Goal: Information Seeking & Learning: Learn about a topic

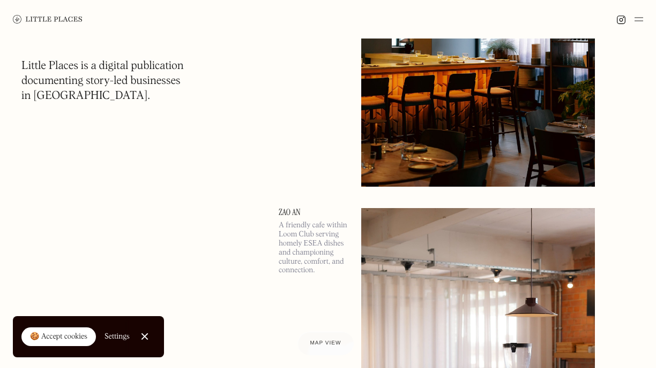
scroll to position [258, 0]
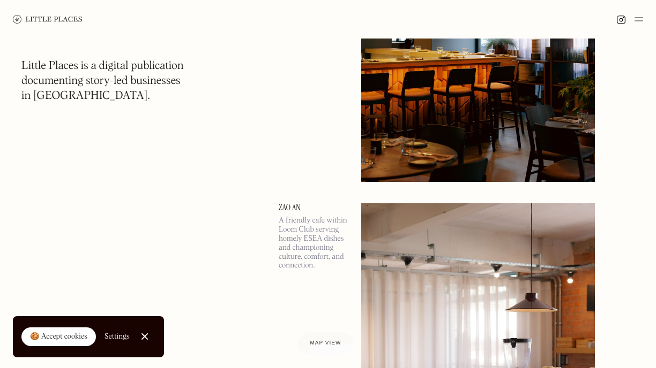
click at [432, 126] on img at bounding box center [478, 13] width 234 height 337
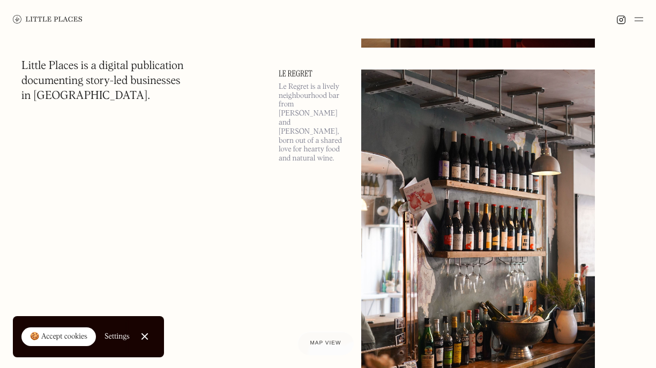
scroll to position [857, 0]
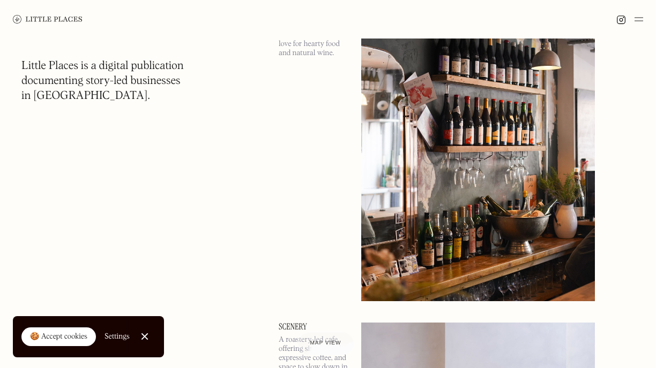
click at [446, 130] on img at bounding box center [478, 132] width 234 height 337
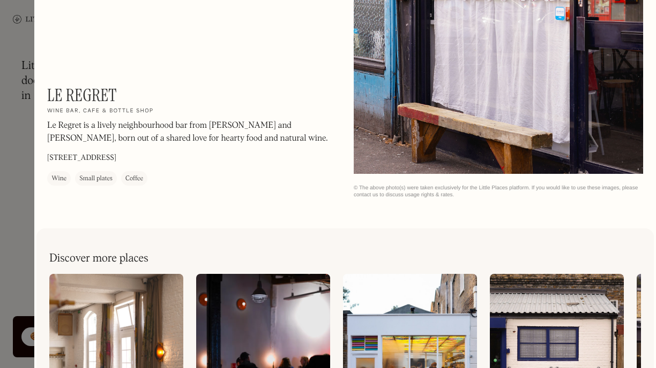
scroll to position [1407, 0]
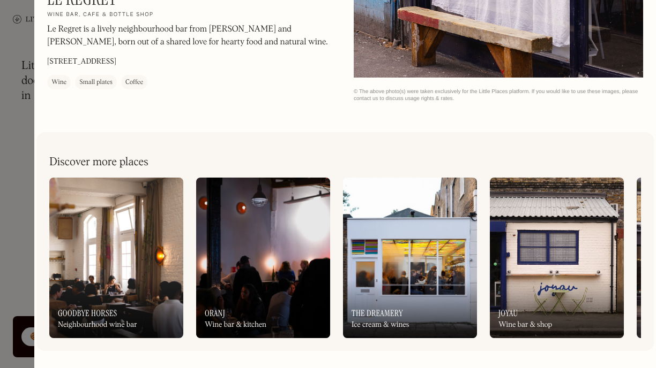
click at [109, 270] on img at bounding box center [116, 258] width 134 height 161
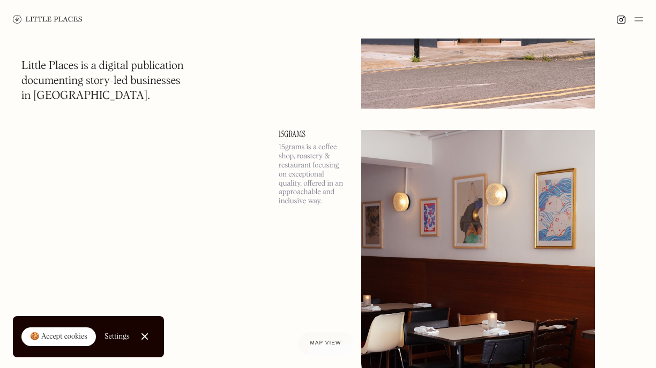
scroll to position [2127, 0]
click at [470, 259] on img at bounding box center [478, 298] width 234 height 337
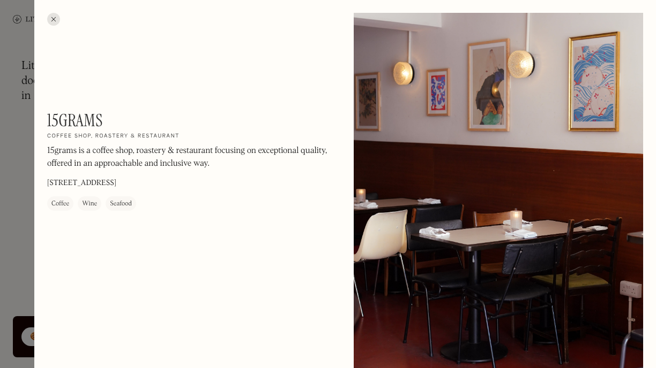
click at [53, 17] on div at bounding box center [53, 19] width 13 height 13
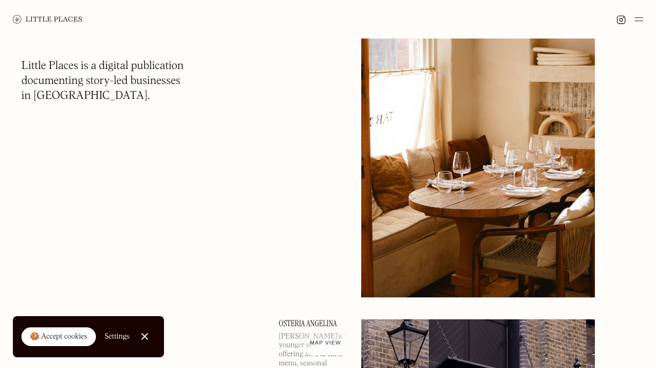
scroll to position [3015, 0]
click at [457, 157] on img at bounding box center [478, 128] width 234 height 337
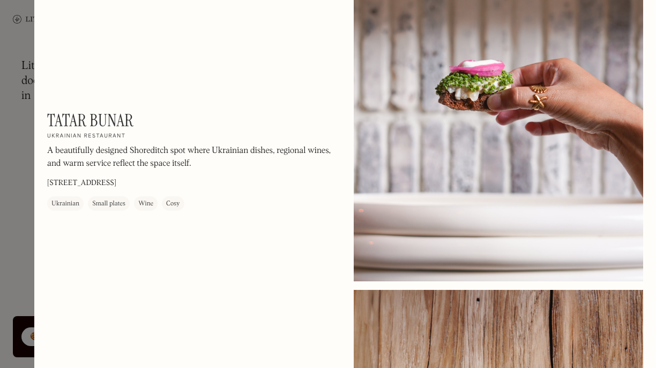
scroll to position [428, 0]
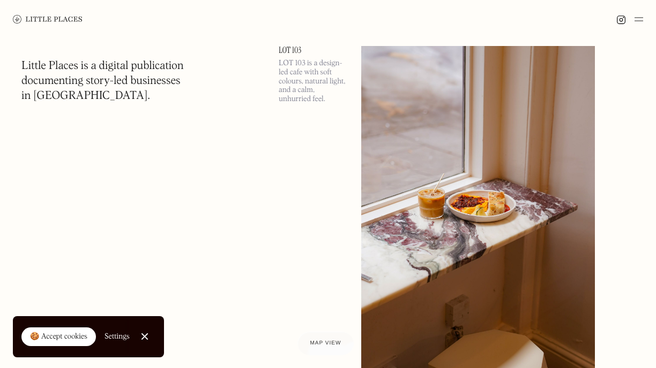
scroll to position [3649, 0]
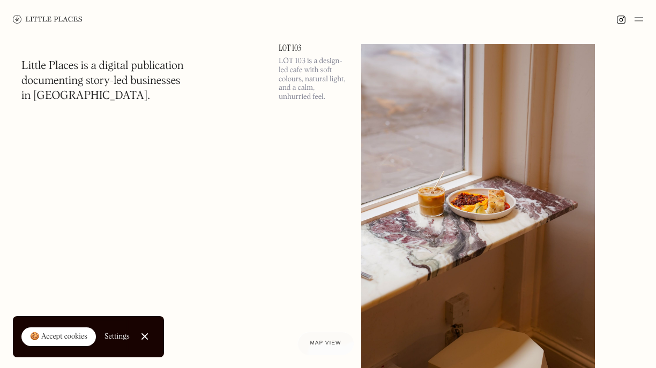
click at [512, 253] on img at bounding box center [478, 212] width 234 height 337
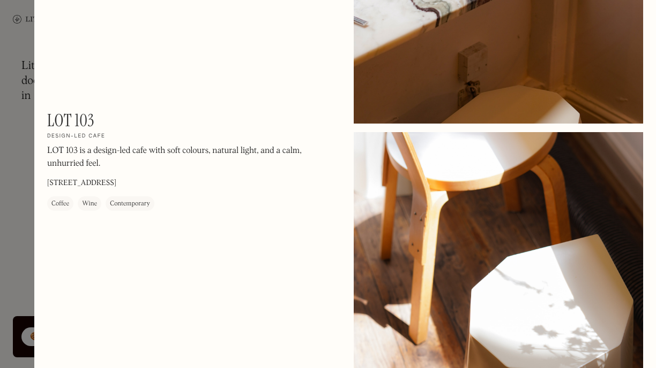
scroll to position [252, 0]
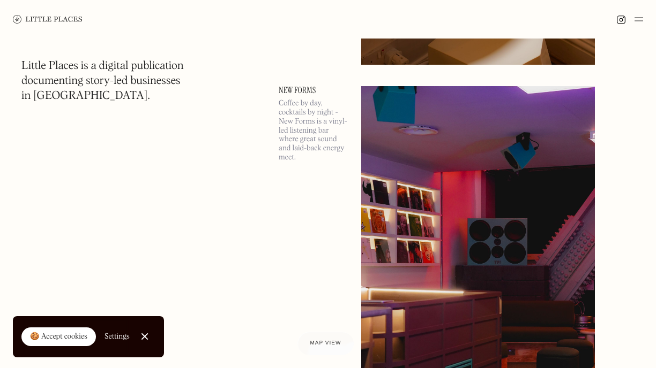
scroll to position [3967, 0]
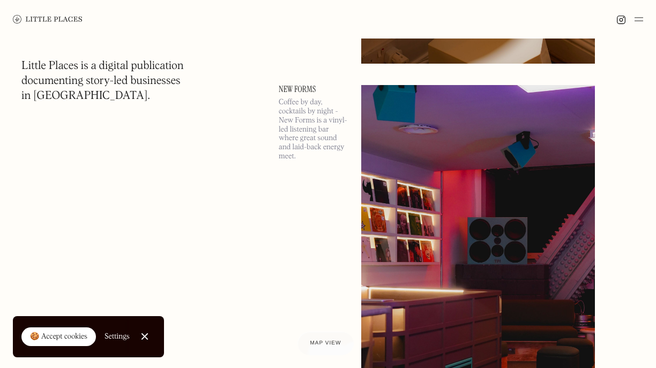
click at [462, 186] on img at bounding box center [478, 253] width 234 height 337
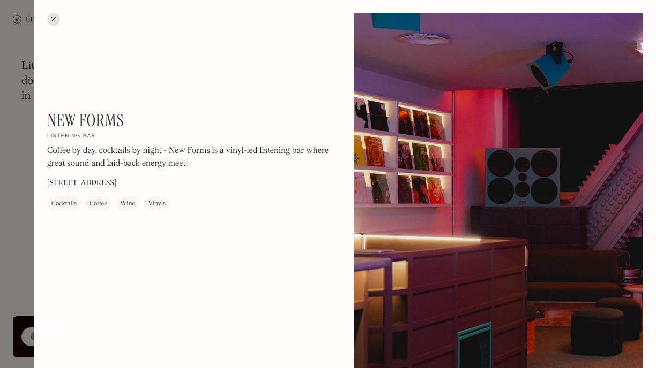
click at [51, 18] on div at bounding box center [53, 19] width 13 height 13
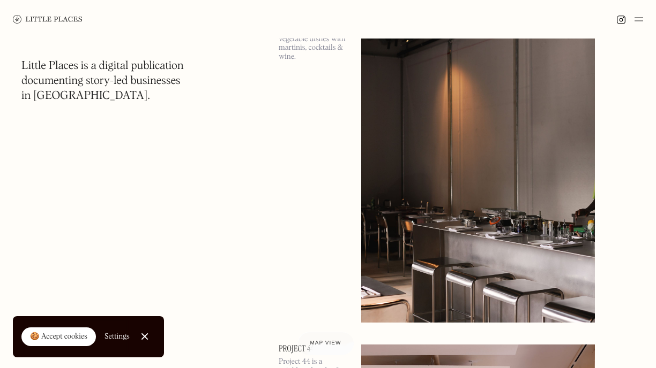
scroll to position [5147, 0]
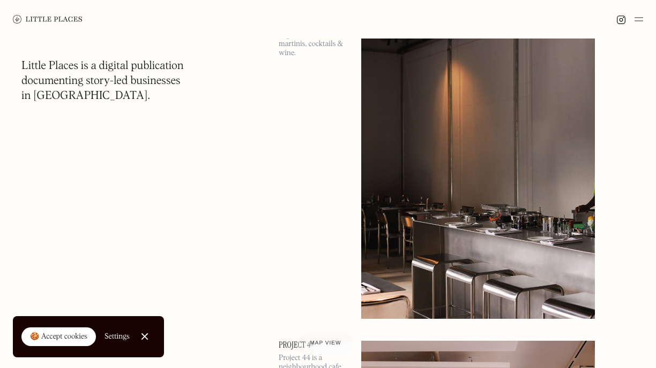
click at [436, 215] on img at bounding box center [478, 150] width 234 height 337
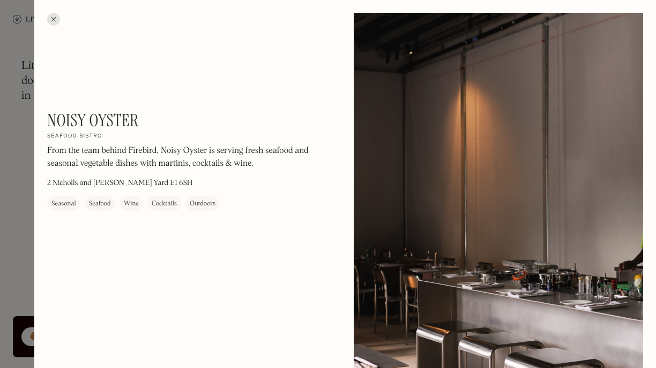
click at [54, 21] on div at bounding box center [53, 19] width 13 height 13
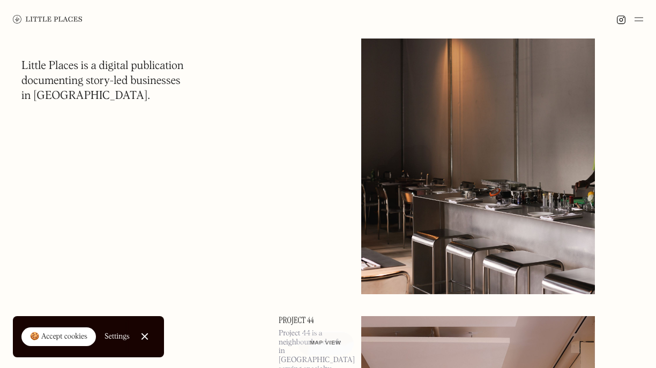
scroll to position [5233, 0]
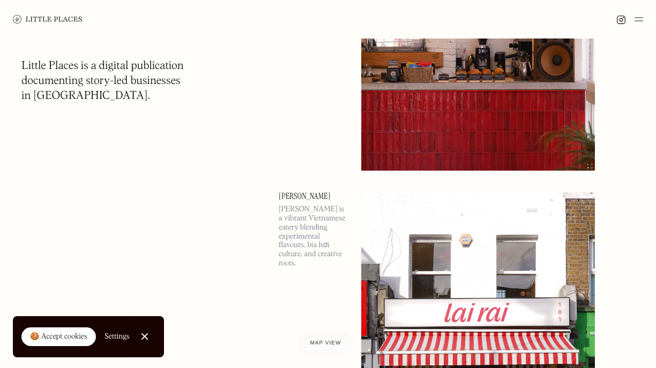
scroll to position [5654, 0]
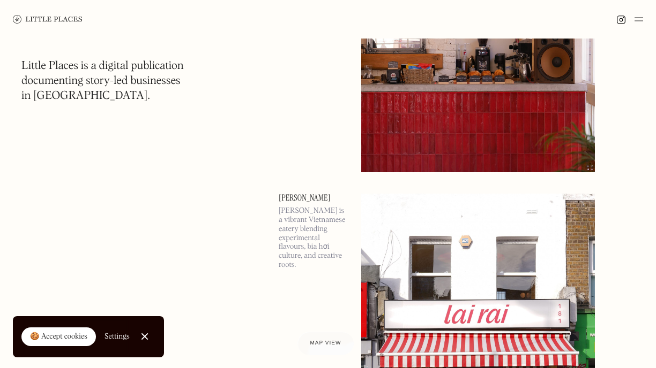
click at [460, 137] on img at bounding box center [478, 3] width 234 height 337
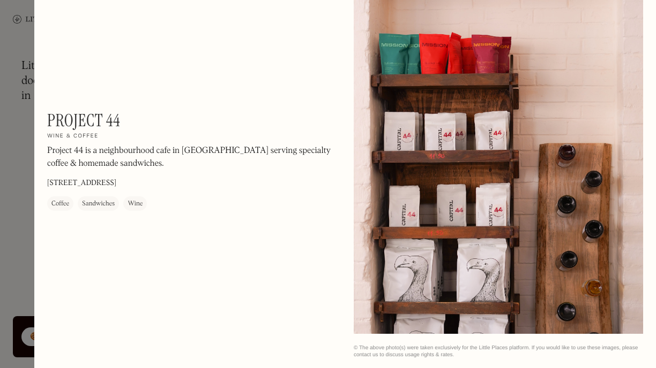
scroll to position [806, 0]
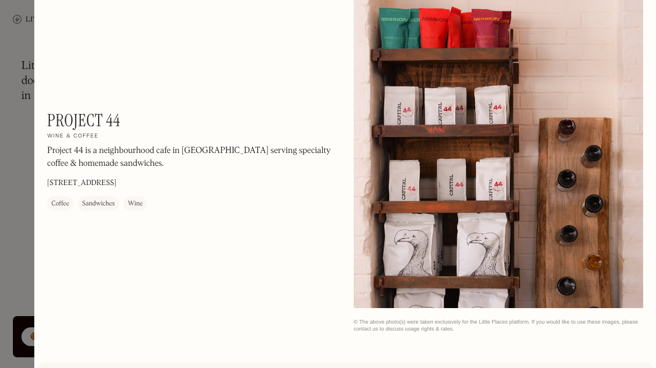
click at [21, 141] on div at bounding box center [328, 184] width 656 height 368
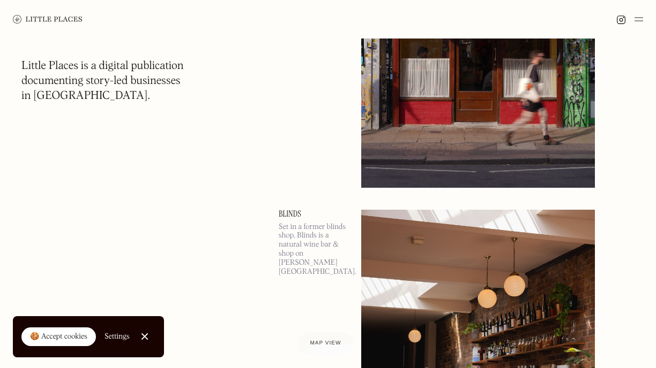
scroll to position [6107, 0]
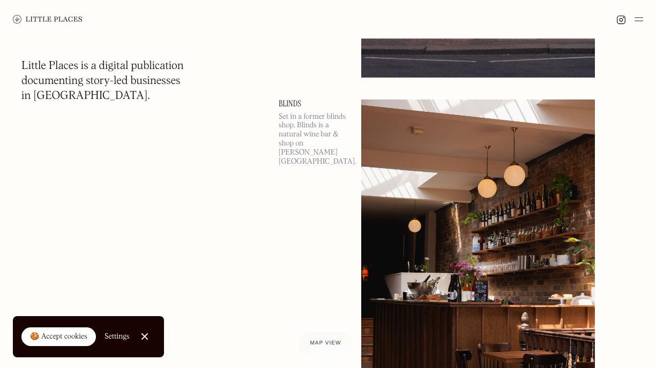
click at [477, 259] on img at bounding box center [478, 268] width 234 height 337
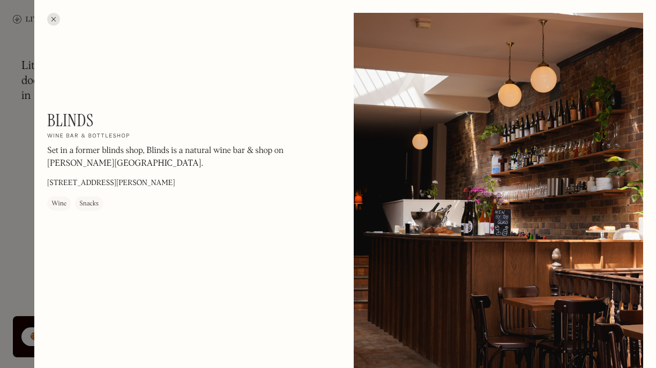
click at [55, 19] on div at bounding box center [53, 19] width 13 height 13
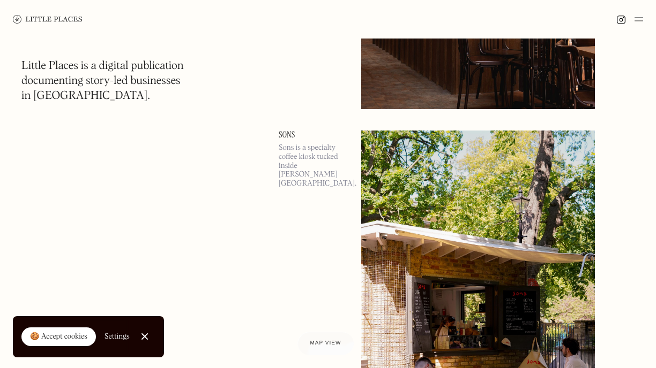
scroll to position [6591, 0]
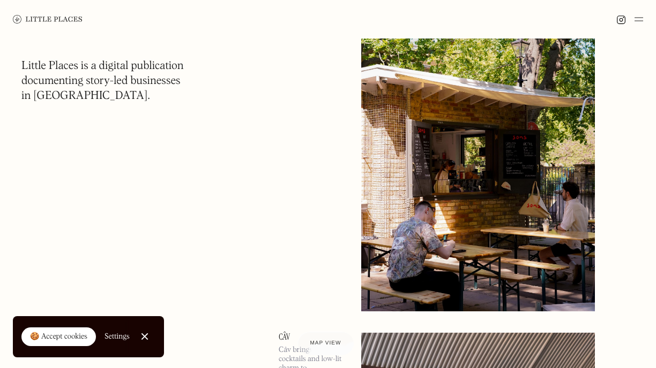
click at [450, 206] on img at bounding box center [478, 142] width 234 height 337
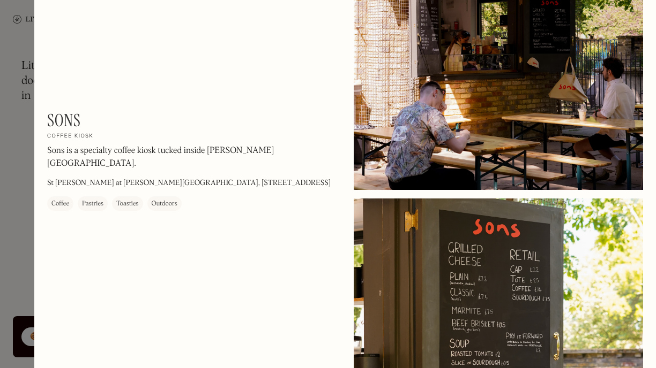
scroll to position [380, 0]
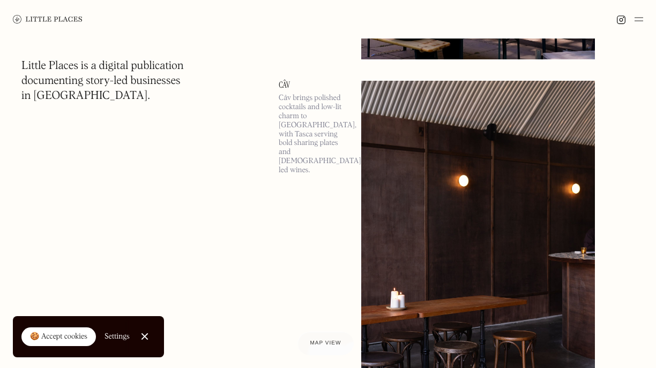
scroll to position [6854, 0]
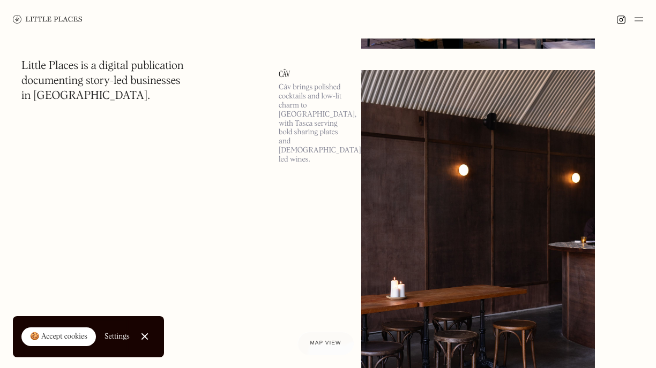
click at [438, 229] on img at bounding box center [478, 238] width 234 height 337
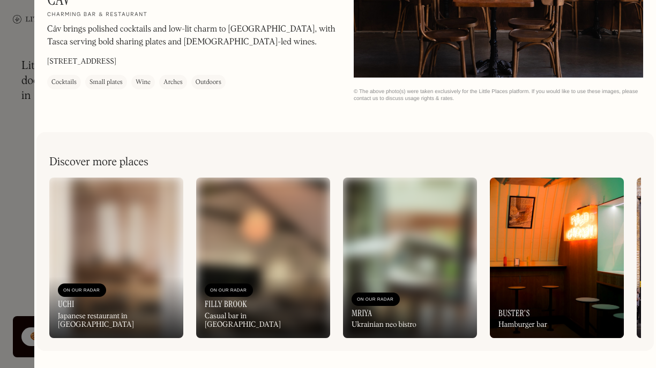
scroll to position [1169, 0]
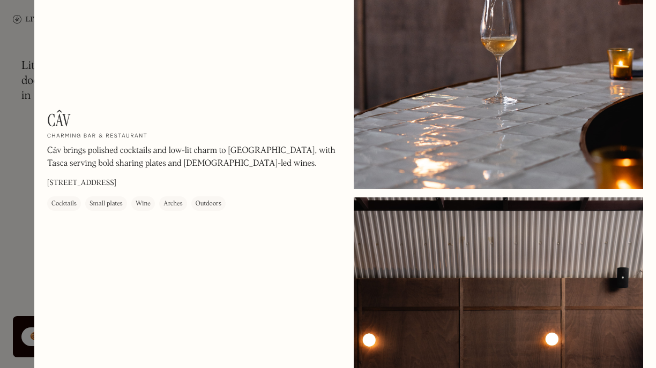
click at [6, 48] on div at bounding box center [328, 184] width 656 height 368
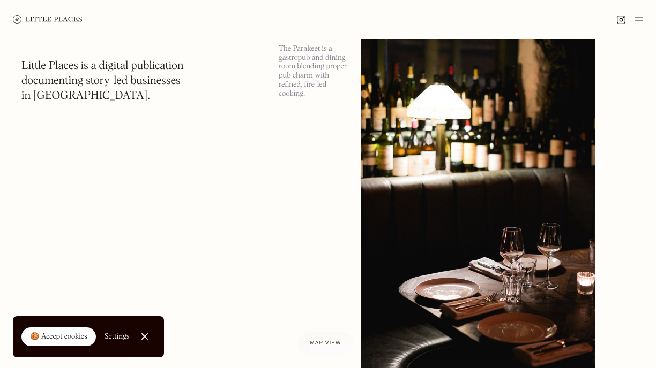
scroll to position [7340, 0]
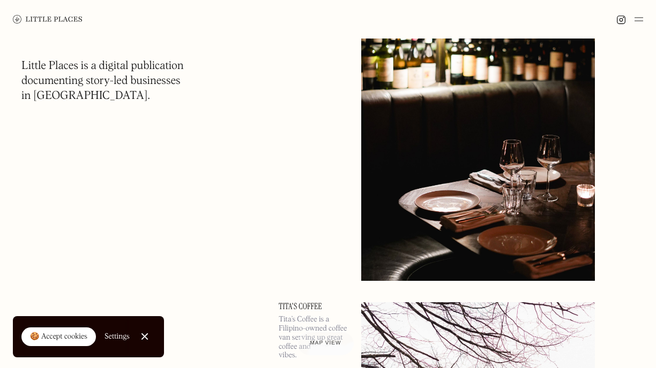
click at [145, 337] on div "Close Cookie Popup" at bounding box center [144, 337] width 1 height 1
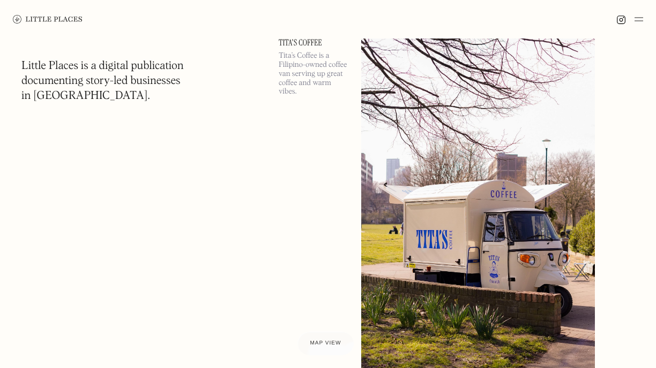
scroll to position [7601, 0]
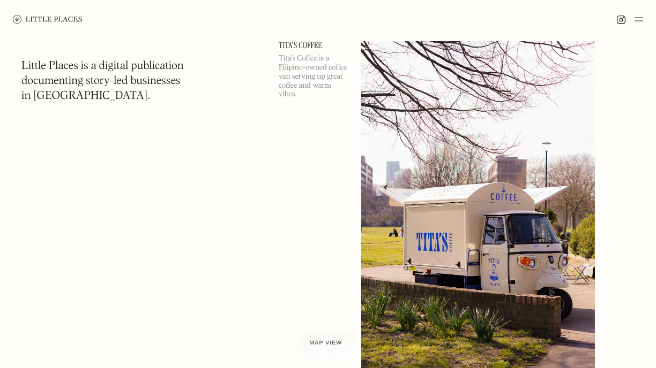
click at [326, 340] on div "Map view" at bounding box center [325, 343] width 33 height 11
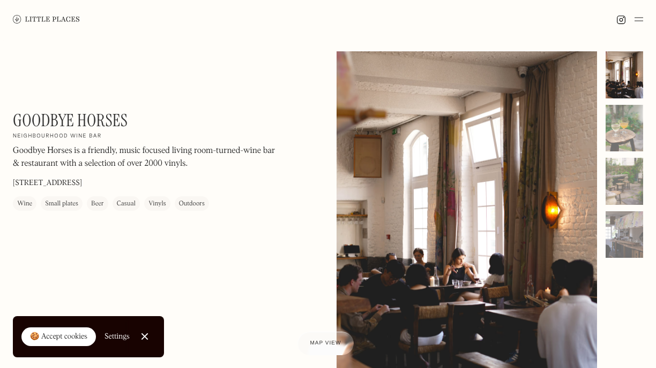
scroll to position [1, 0]
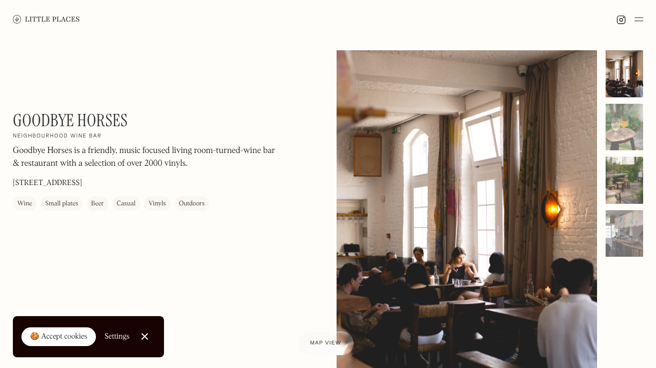
click at [630, 189] on div at bounding box center [623, 180] width 37 height 47
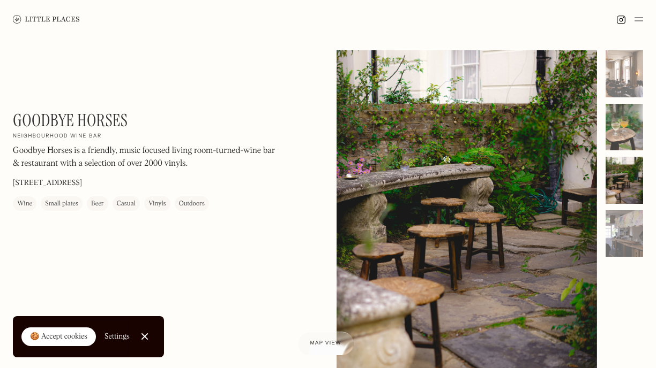
click at [624, 123] on div at bounding box center [623, 127] width 37 height 47
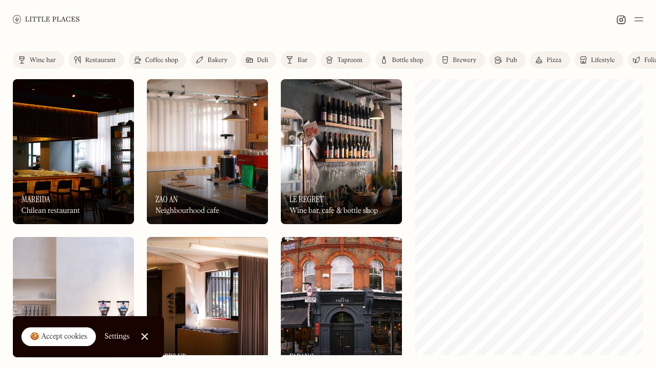
click at [149, 337] on link "Close Cookie Popup" at bounding box center [144, 336] width 21 height 21
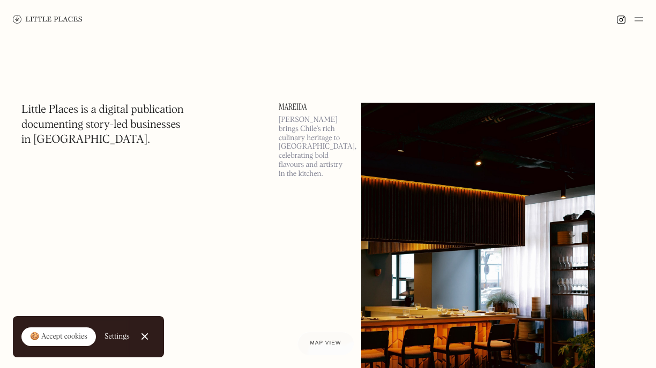
click at [55, 337] on div "🍪 Accept cookies" at bounding box center [58, 337] width 57 height 11
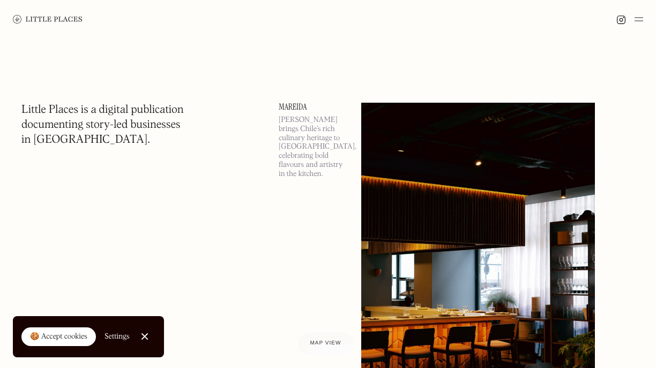
click at [55, 337] on div "🍪 Accept cookies" at bounding box center [58, 337] width 57 height 11
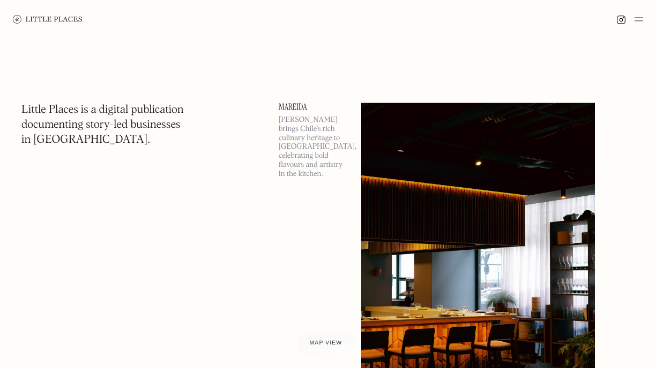
click at [322, 342] on span "Map view" at bounding box center [325, 344] width 33 height 6
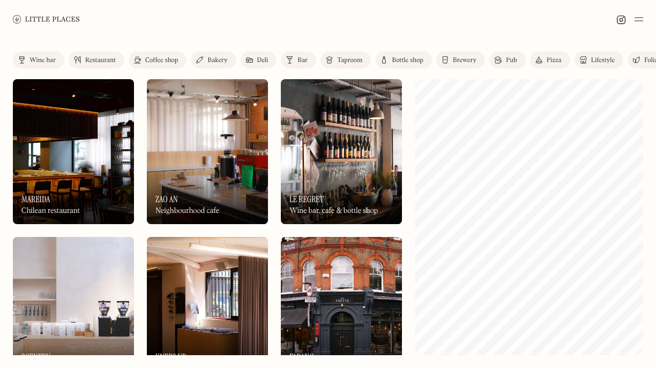
click at [95, 57] on div "Restaurant" at bounding box center [100, 60] width 31 height 6
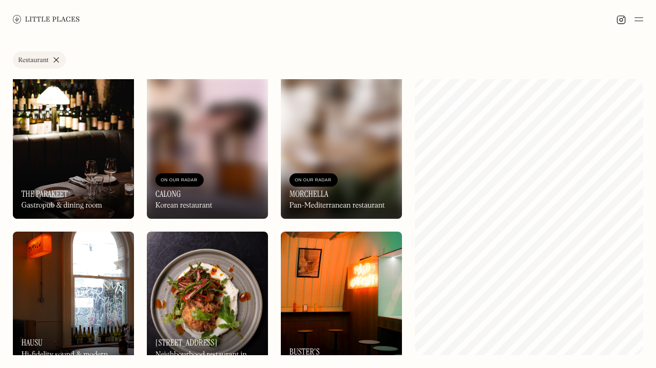
scroll to position [638, 0]
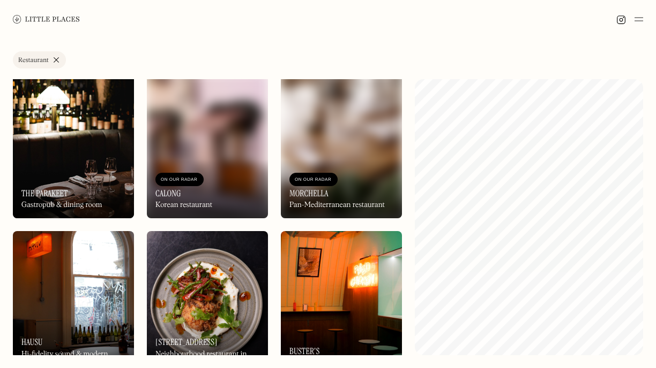
click at [224, 171] on div "On Our Radar Calong Korean restaurant" at bounding box center [207, 189] width 121 height 59
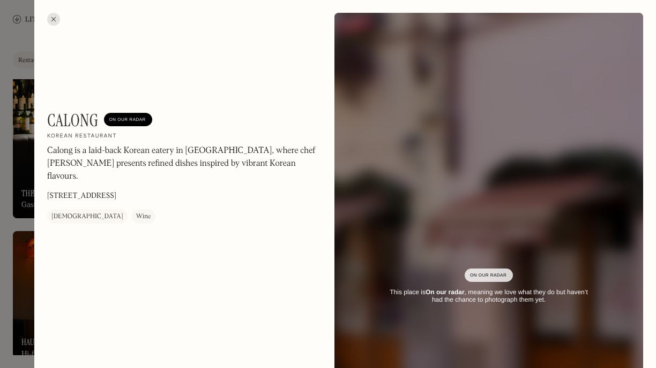
click at [52, 21] on div at bounding box center [53, 19] width 13 height 13
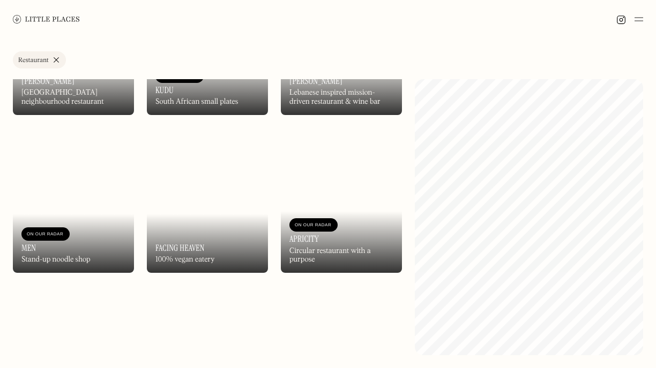
scroll to position [4441, 0]
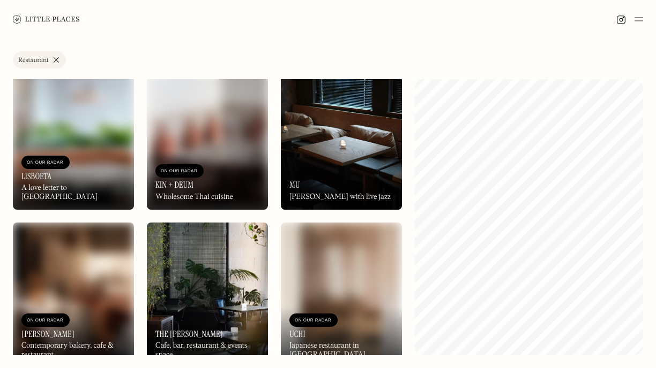
click at [81, 124] on img at bounding box center [73, 137] width 121 height 145
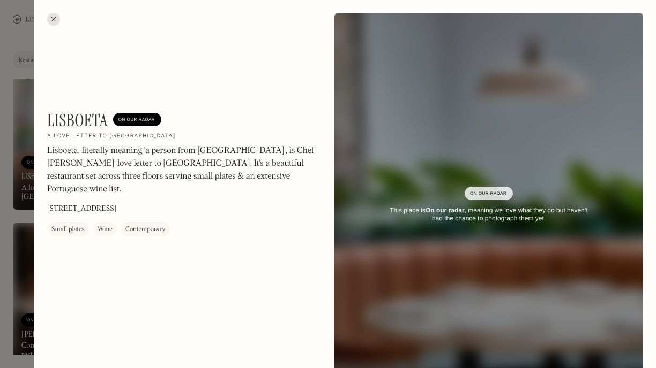
click at [52, 20] on div at bounding box center [53, 19] width 13 height 13
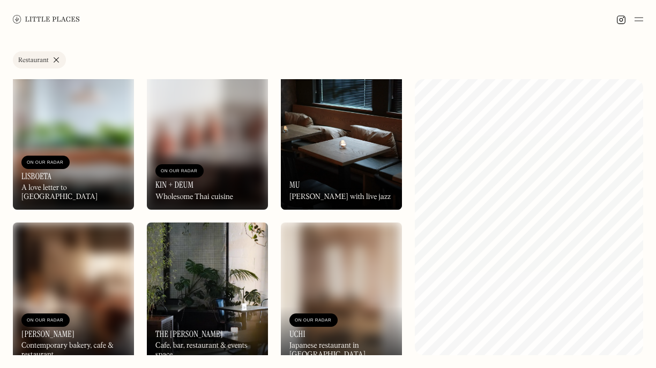
click at [206, 281] on img at bounding box center [207, 295] width 121 height 145
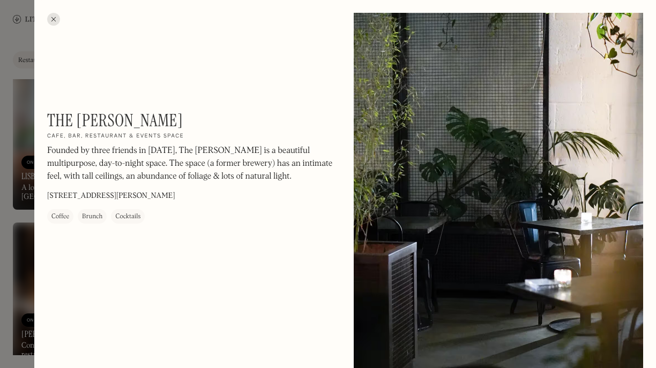
click at [51, 18] on div at bounding box center [53, 19] width 13 height 13
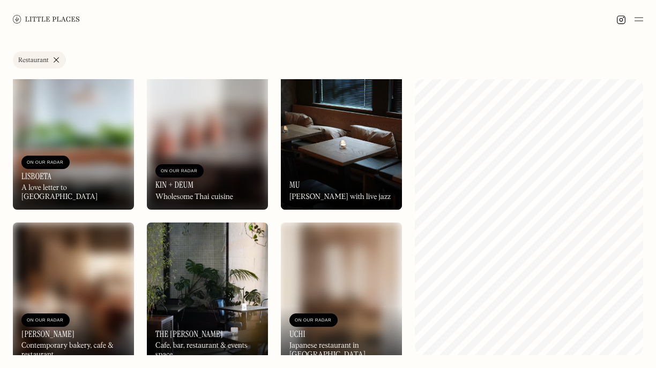
click at [95, 278] on img at bounding box center [73, 295] width 121 height 145
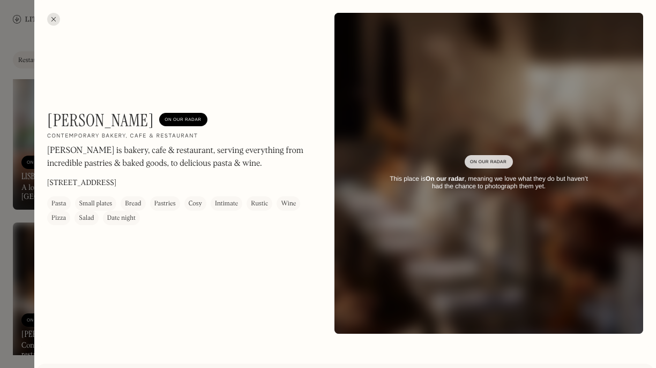
click at [52, 18] on div at bounding box center [53, 19] width 13 height 13
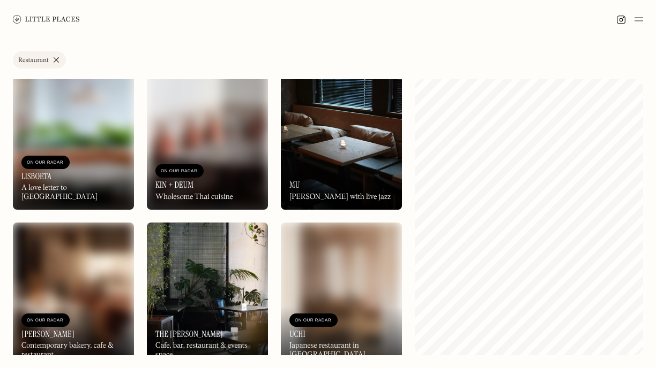
click at [58, 61] on link "Restaurant" at bounding box center [39, 59] width 53 height 17
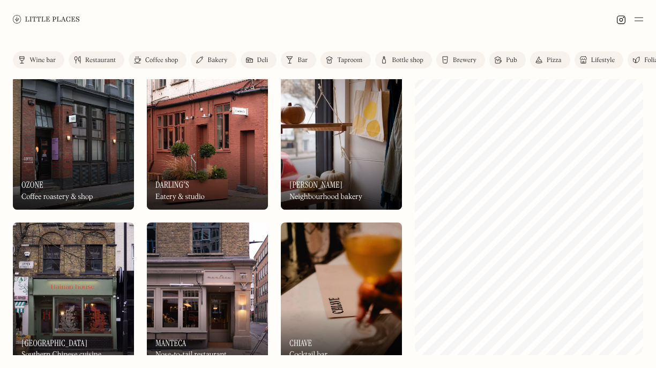
click at [207, 140] on img at bounding box center [207, 137] width 121 height 145
